Goal: Transaction & Acquisition: Purchase product/service

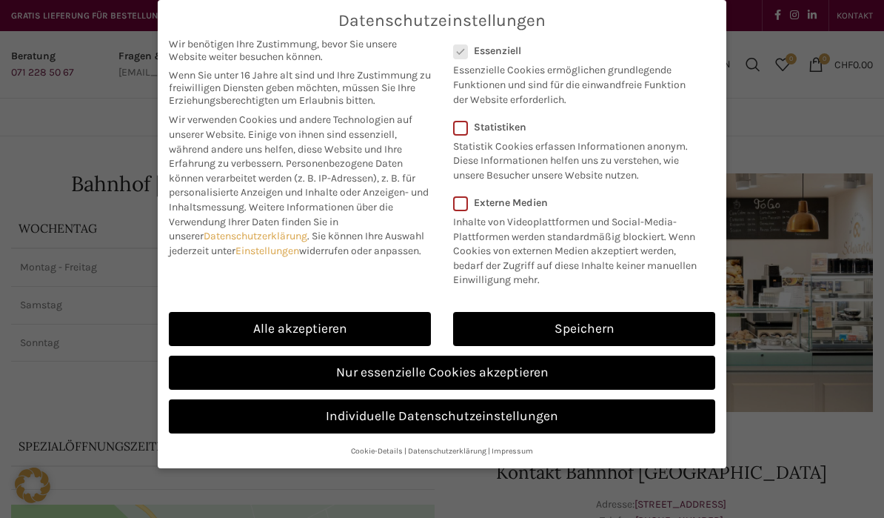
click at [339, 328] on link "Alle akzeptieren" at bounding box center [300, 329] width 262 height 34
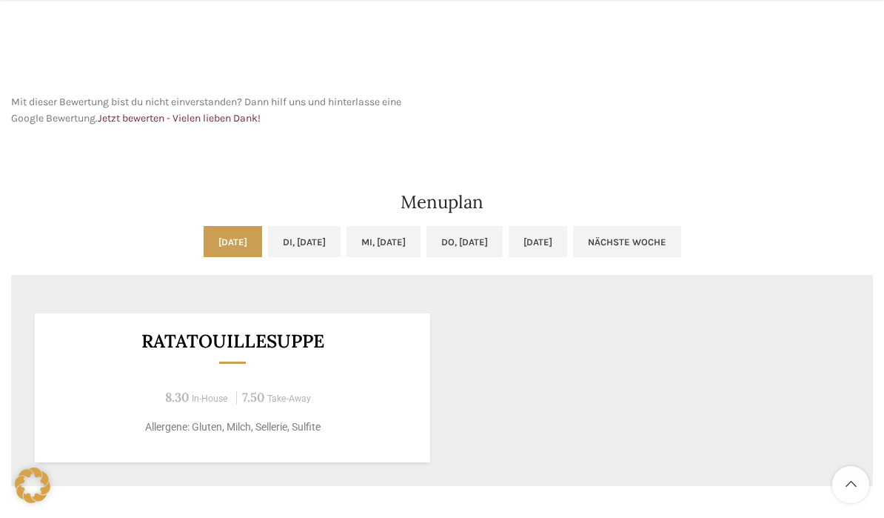
scroll to position [689, 0]
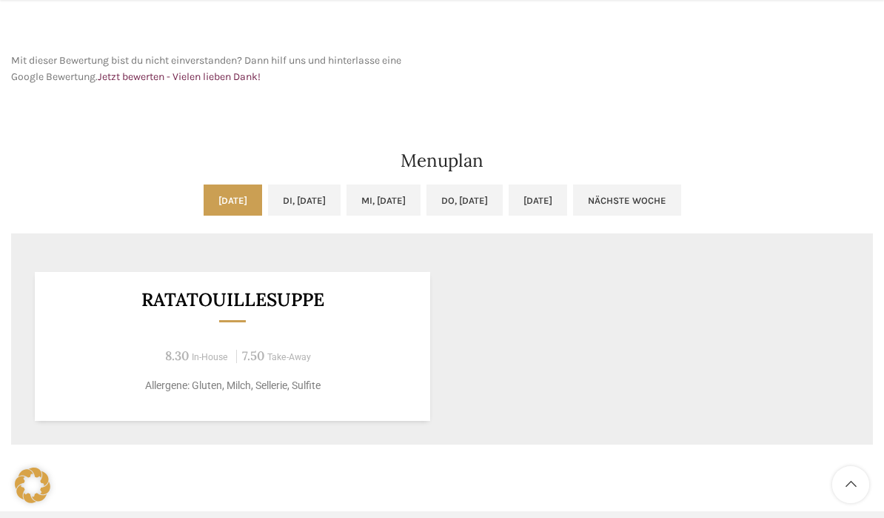
click at [204, 213] on link "[DATE]" at bounding box center [233, 199] width 58 height 31
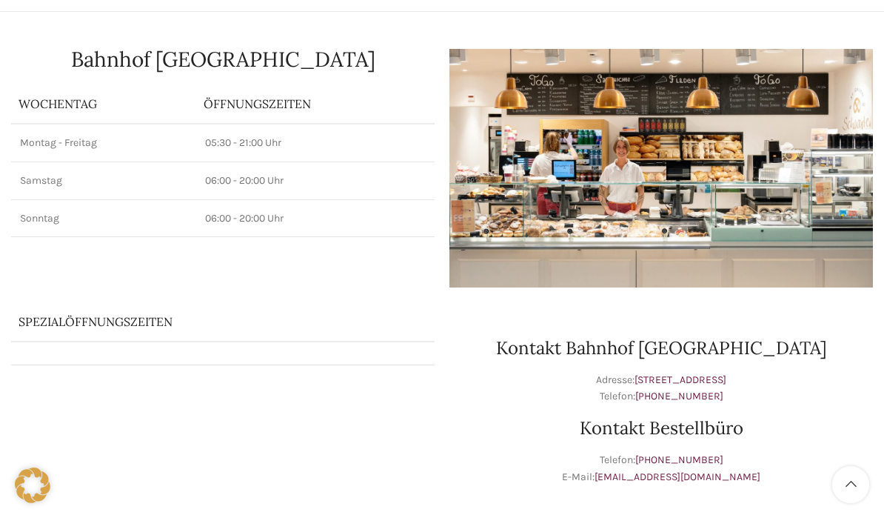
scroll to position [96, 0]
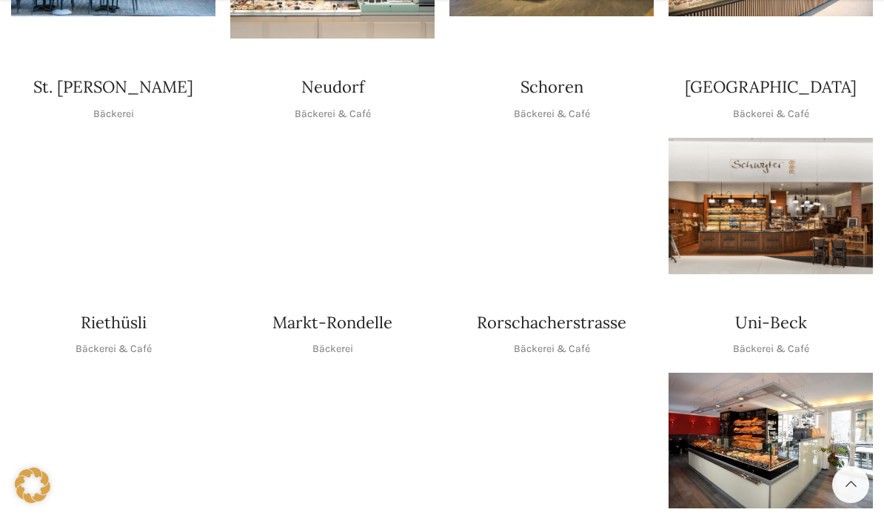
scroll to position [546, 0]
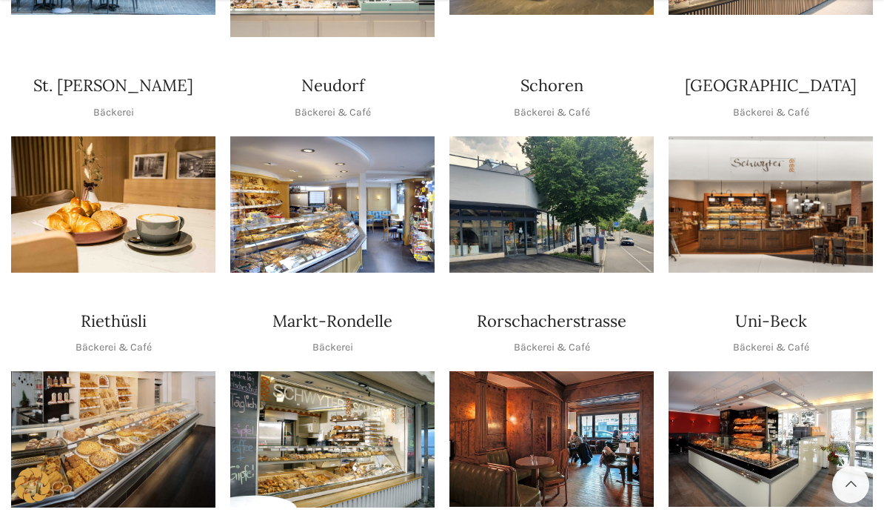
click at [328, 402] on img "1 / 1" at bounding box center [332, 439] width 204 height 136
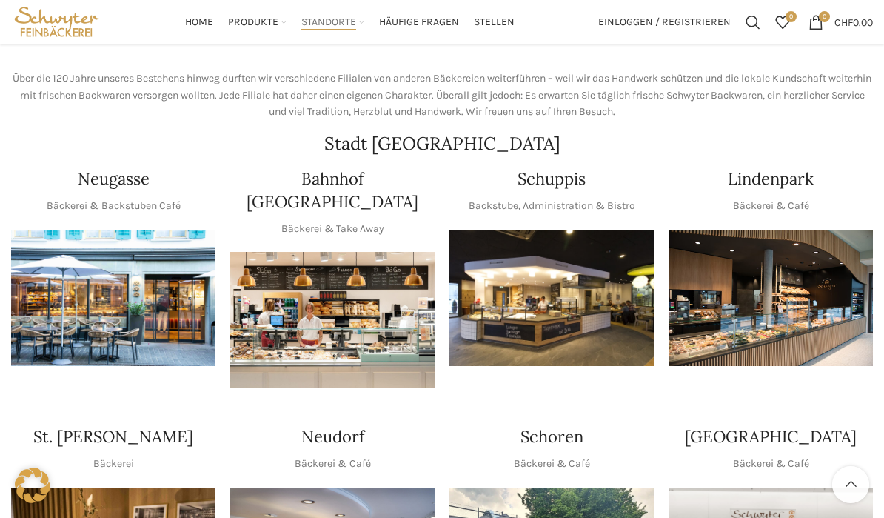
scroll to position [170, 0]
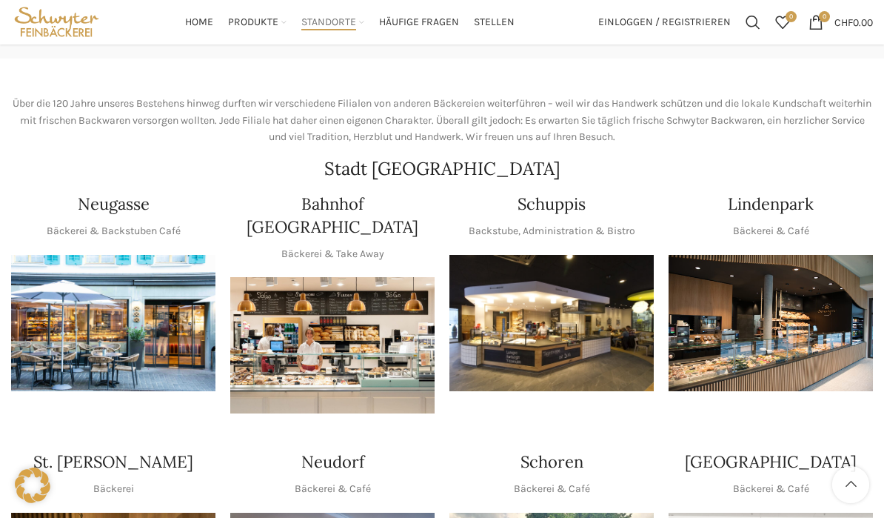
click at [324, 327] on img "1 / 1" at bounding box center [332, 345] width 204 height 136
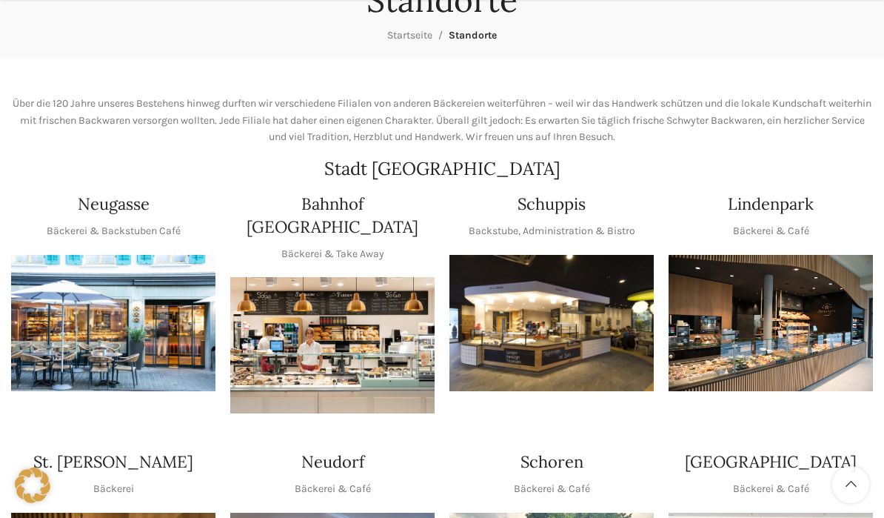
click at [820, 283] on img "1 / 1" at bounding box center [771, 323] width 204 height 136
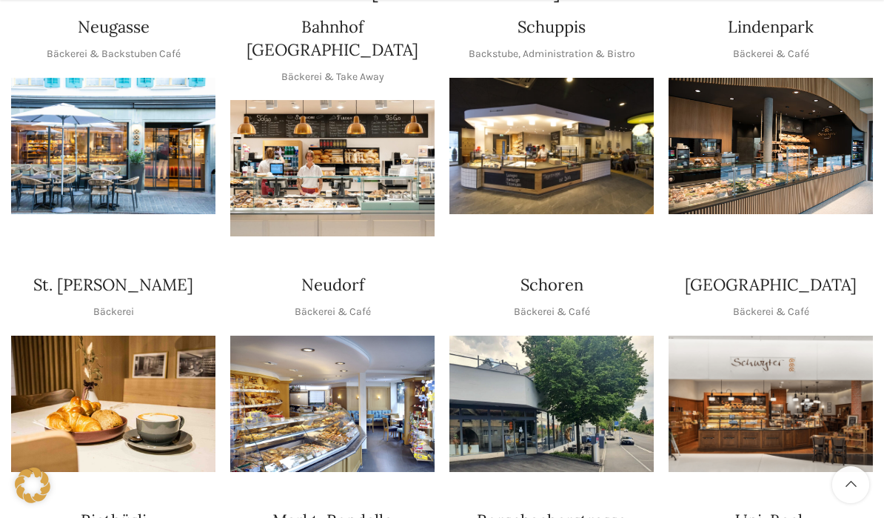
scroll to position [352, 0]
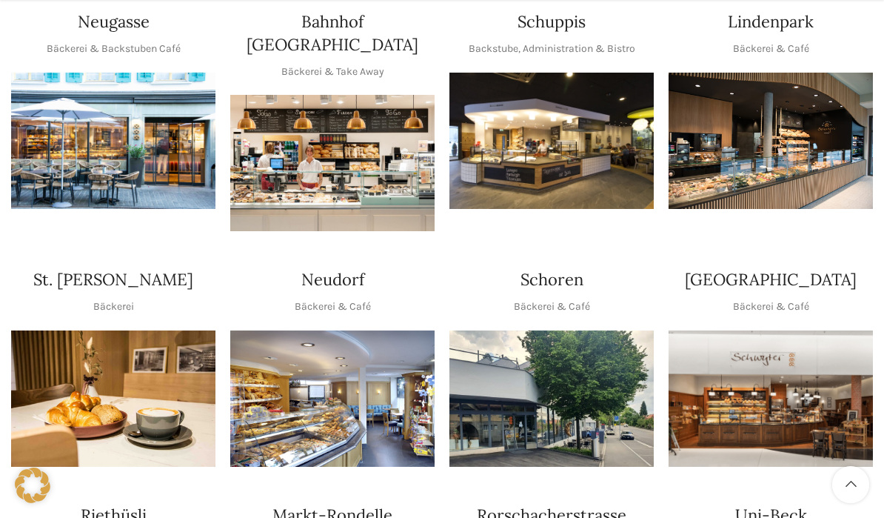
click at [532, 369] on img "1 / 1" at bounding box center [551, 398] width 204 height 136
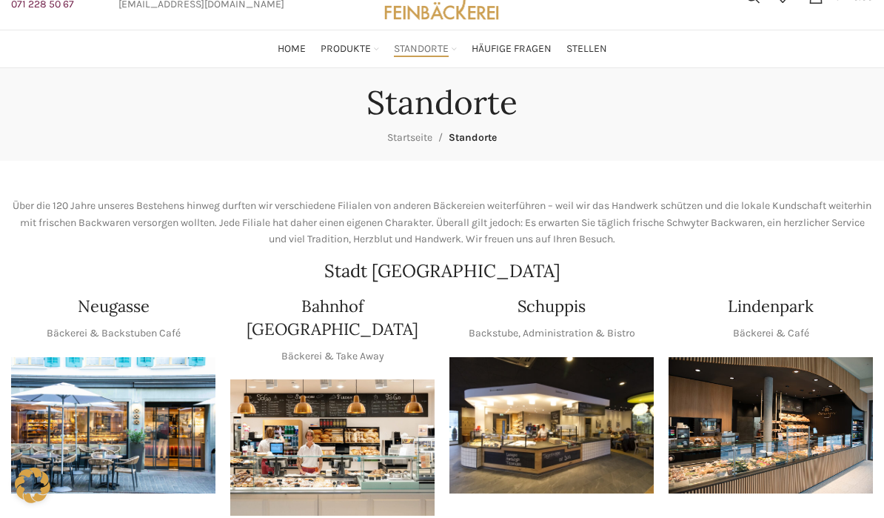
scroll to position [0, 0]
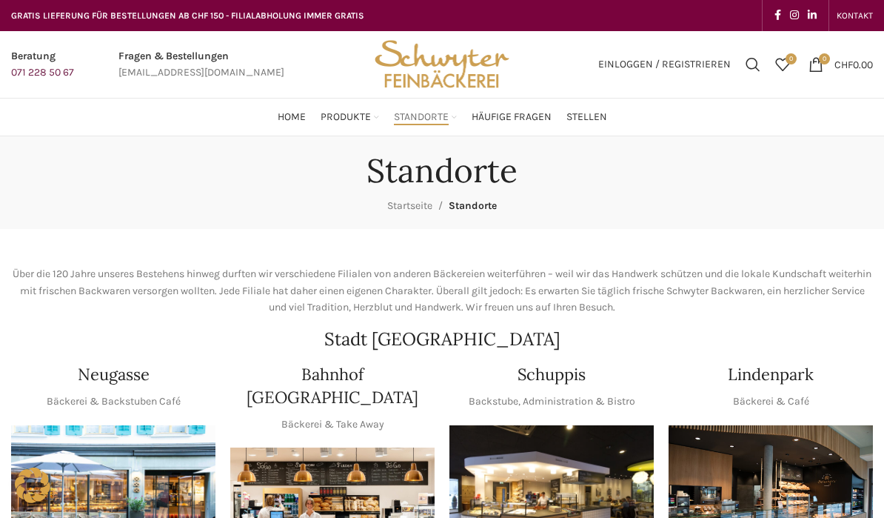
click at [473, 302] on link "Apéro-Platten NEU" at bounding box center [506, 311] width 126 height 25
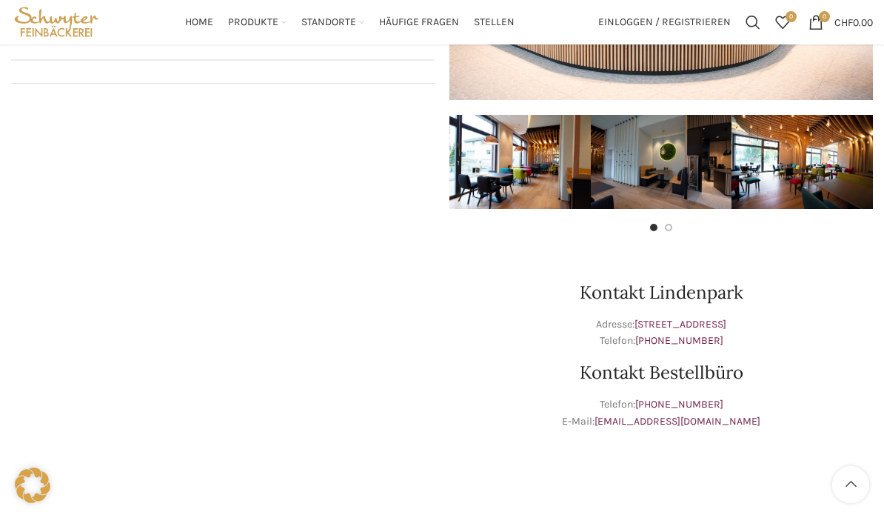
scroll to position [296, 0]
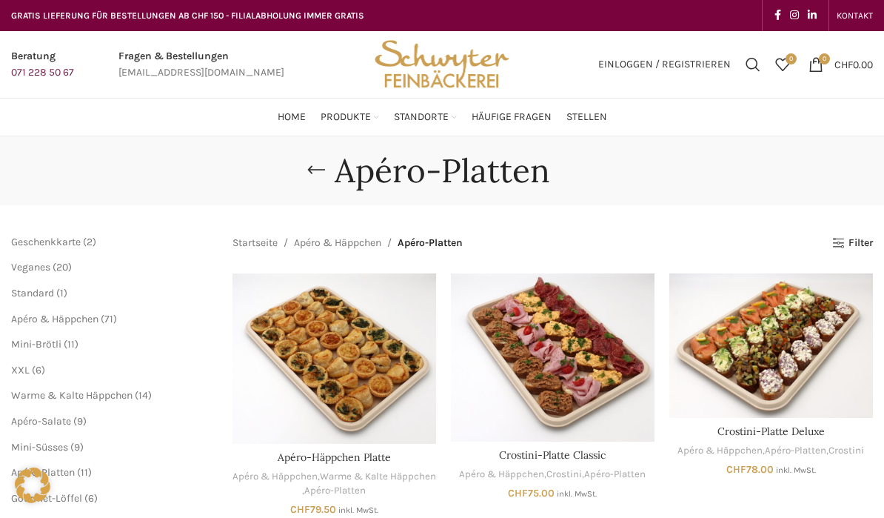
click at [465, 281] on link "XXL-Partysandwiches" at bounding box center [506, 286] width 126 height 25
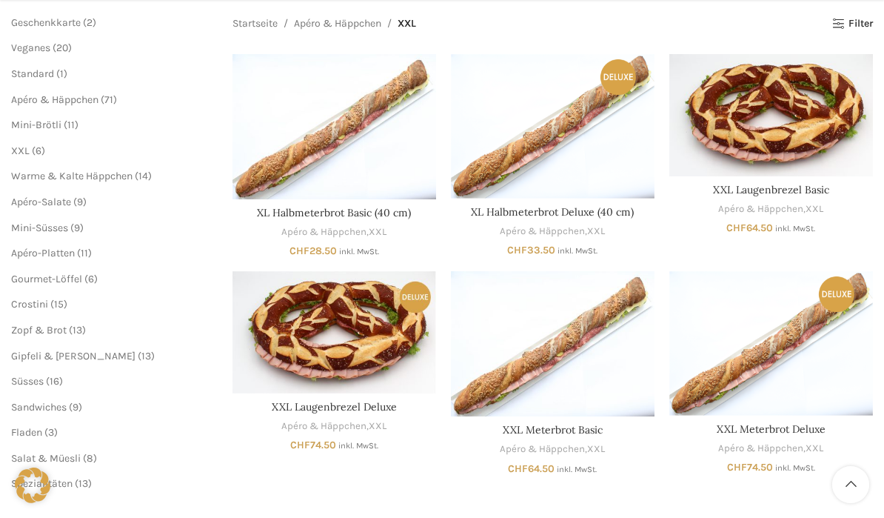
scroll to position [219, 0]
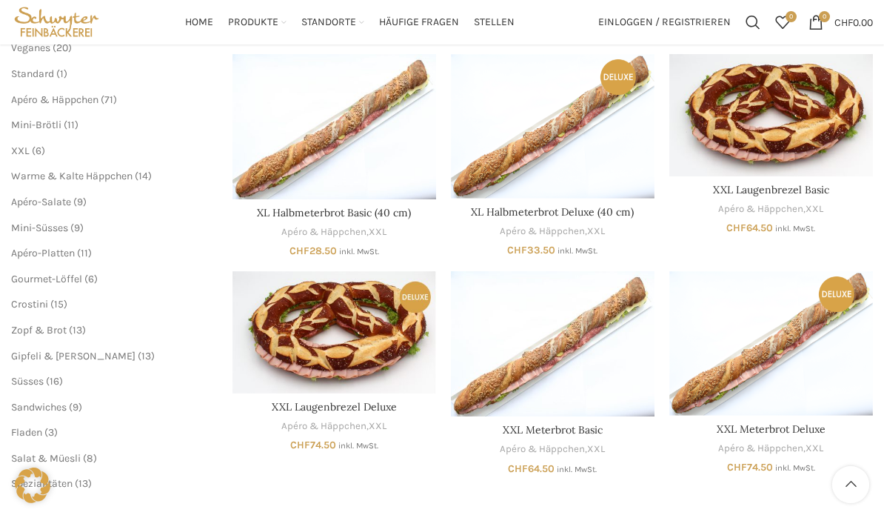
click at [73, 272] on span "Gourmet-Löffel" at bounding box center [46, 278] width 71 height 13
